Goal: Browse casually

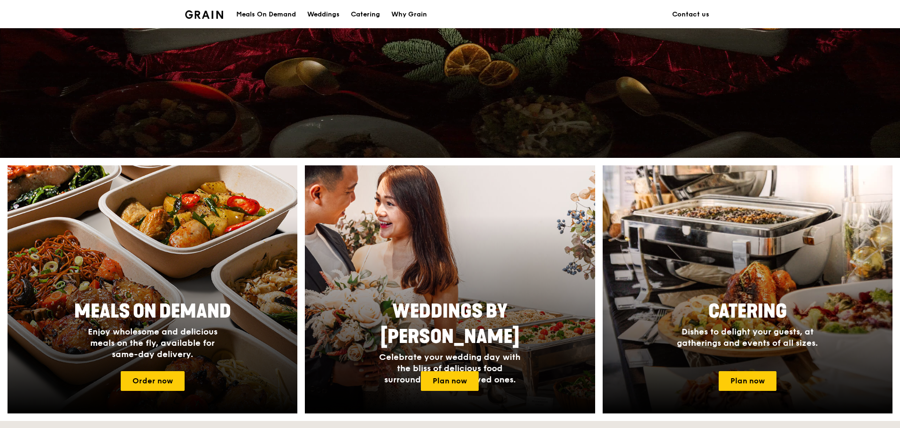
scroll to position [141, 0]
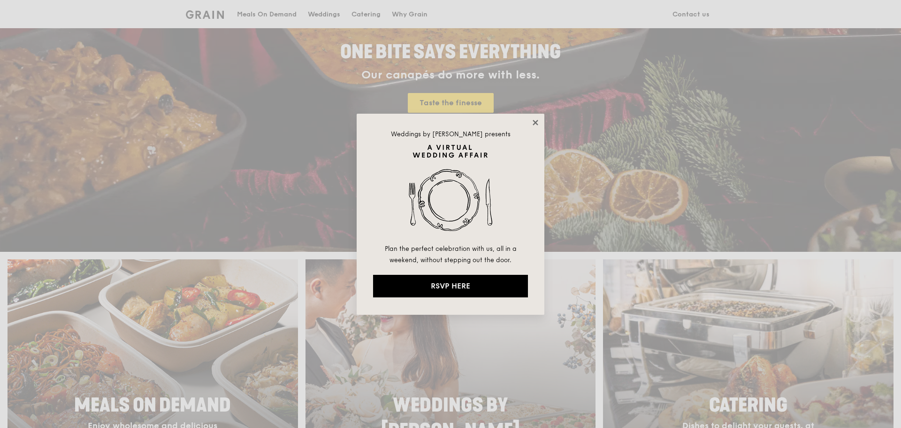
click at [534, 124] on icon at bounding box center [535, 122] width 5 height 5
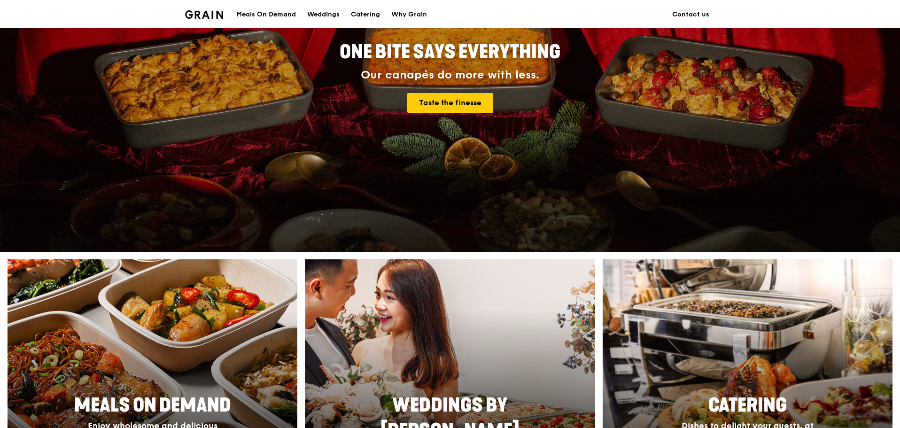
click at [213, 16] on img at bounding box center [204, 14] width 38 height 8
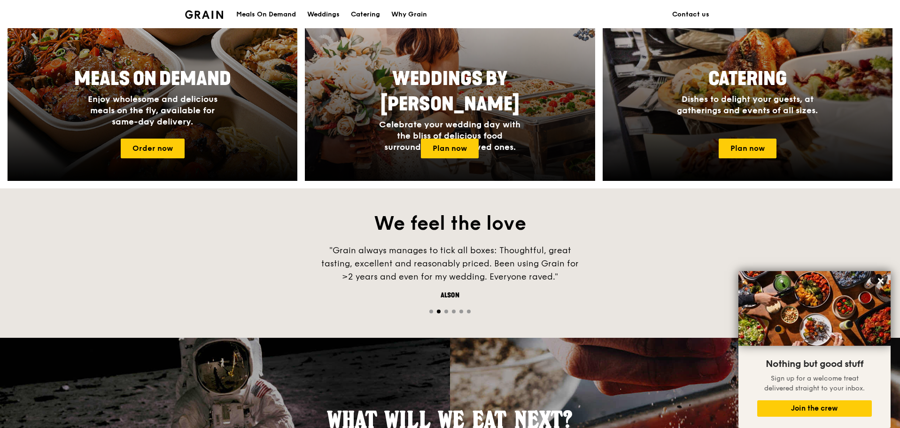
scroll to position [279, 0]
